Goal: Transaction & Acquisition: Download file/media

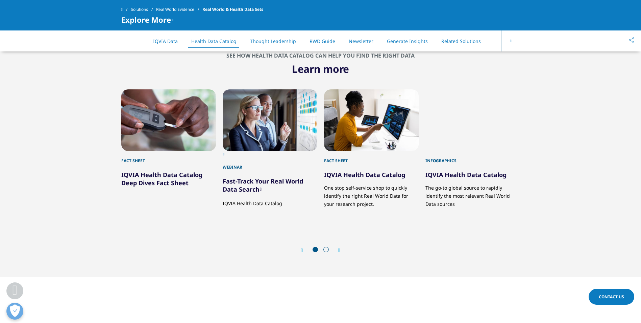
scroll to position [744, 0]
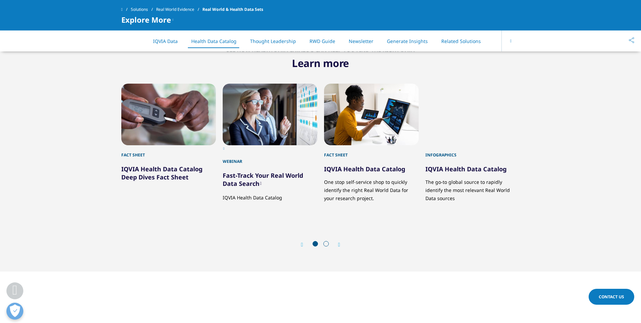
click at [145, 166] on link "IQVIA Health Data Catalog Deep Dives Fact Sheet" at bounding box center [161, 173] width 81 height 16
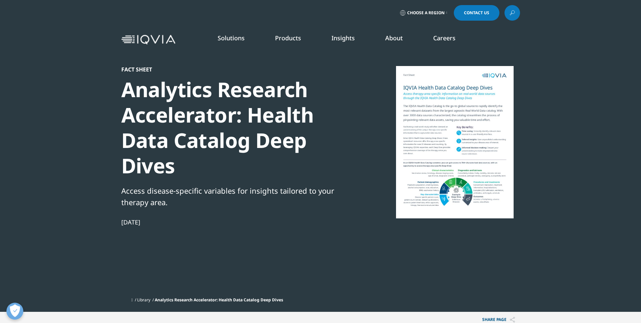
click at [426, 129] on div at bounding box center [455, 142] width 130 height 152
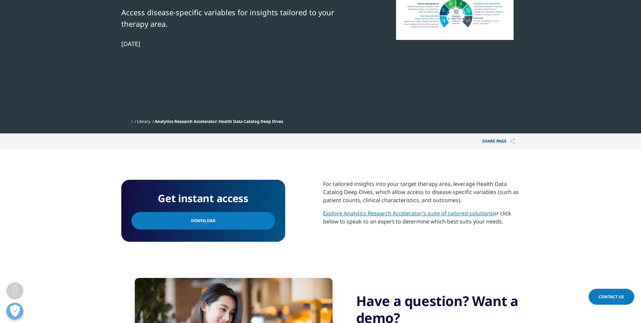
scroll to position [203, 0]
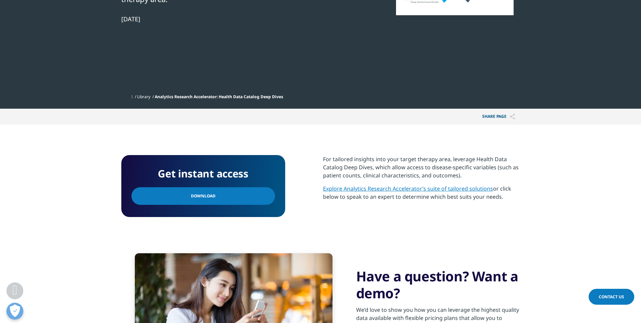
drag, startPoint x: 201, startPoint y: 198, endPoint x: 258, endPoint y: 193, distance: 57.0
click at [201, 198] on span "Download" at bounding box center [203, 195] width 25 height 7
